Goal: Register for event/course

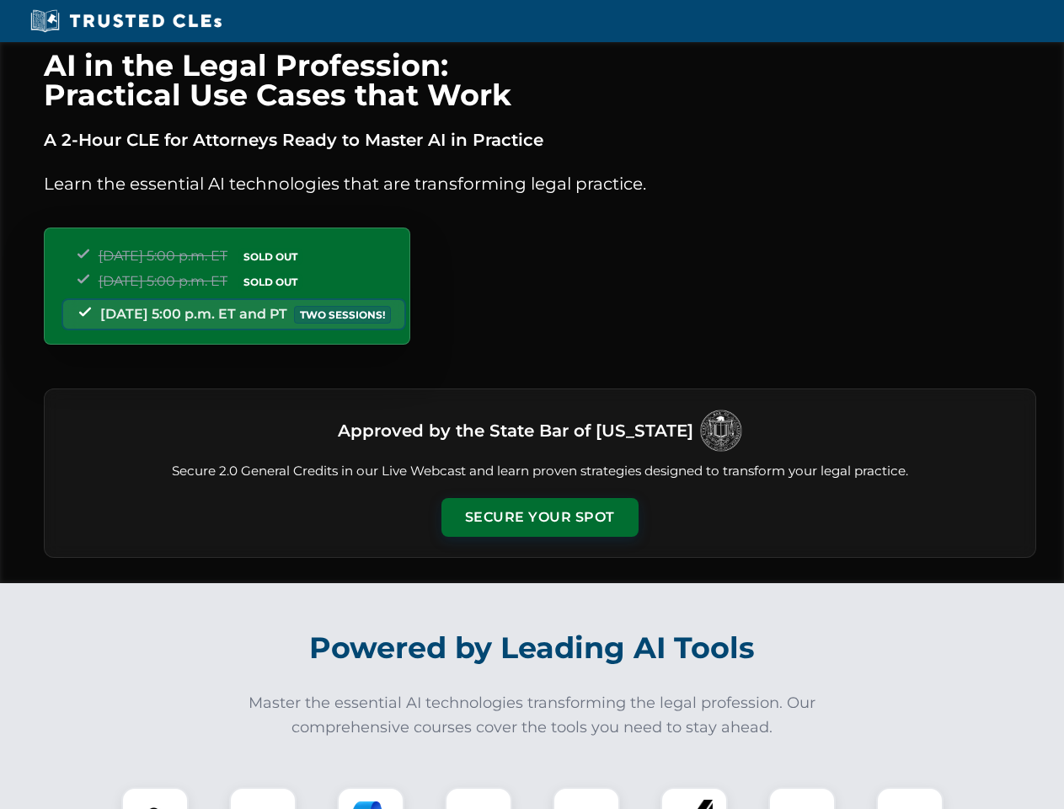
click at [539, 517] on button "Secure Your Spot" at bounding box center [540, 517] width 197 height 39
click at [155, 798] on img at bounding box center [155, 820] width 49 height 49
